Goal: Navigation & Orientation: Find specific page/section

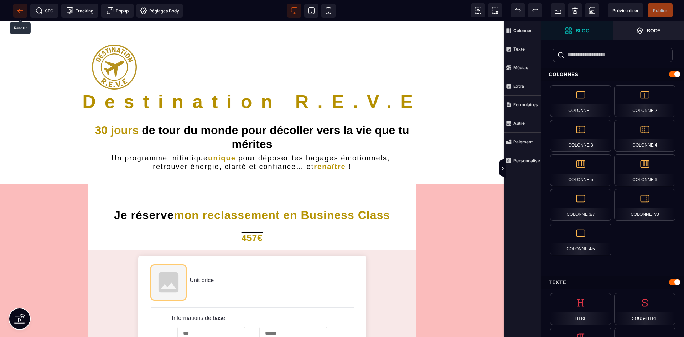
click at [22, 12] on icon at bounding box center [20, 10] width 7 height 7
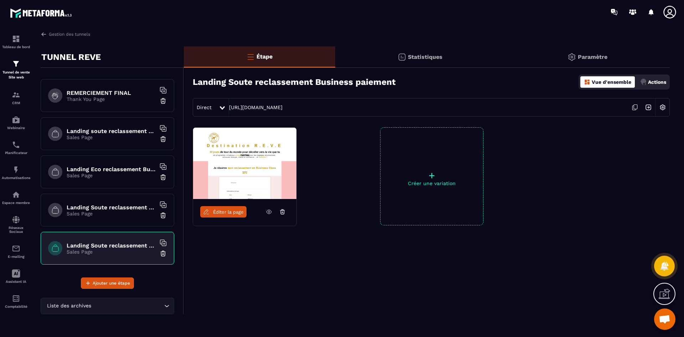
scroll to position [418, 0]
click at [118, 209] on p "Sales Page" at bounding box center [111, 212] width 89 height 6
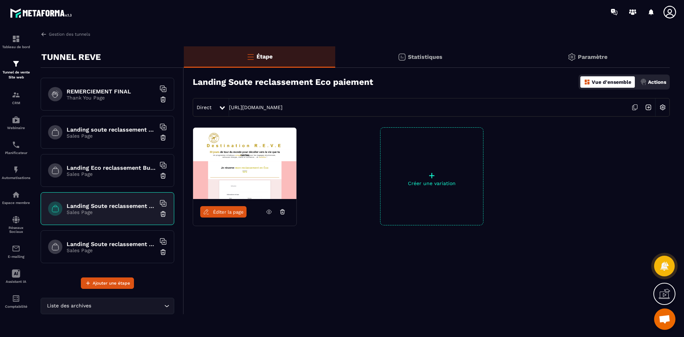
click at [119, 174] on p "Sales Page" at bounding box center [111, 174] width 89 height 6
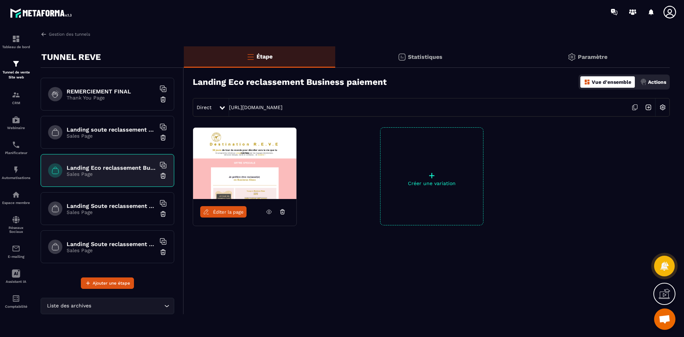
click at [115, 211] on p "Sales Page" at bounding box center [111, 212] width 89 height 6
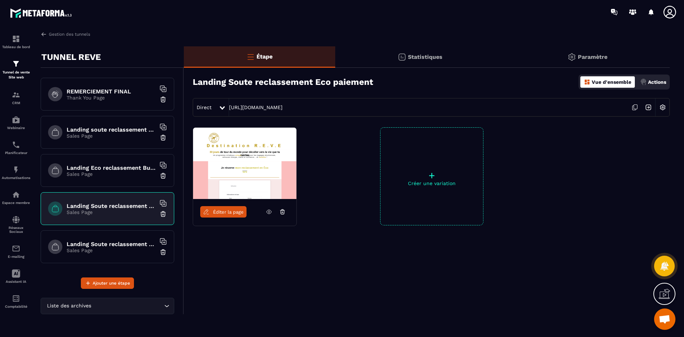
click at [109, 241] on h6 "Landing Soute reclassement Business paiement" at bounding box center [111, 243] width 89 height 7
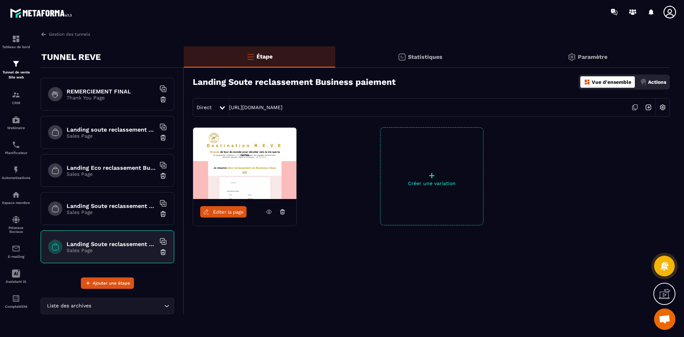
click at [130, 212] on p "Sales Page" at bounding box center [111, 212] width 89 height 6
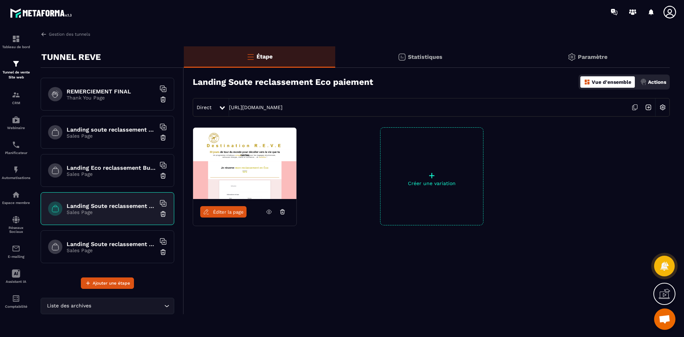
click at [208, 214] on icon at bounding box center [208, 214] width 2 height 0
